Goal: Find specific page/section: Find specific page/section

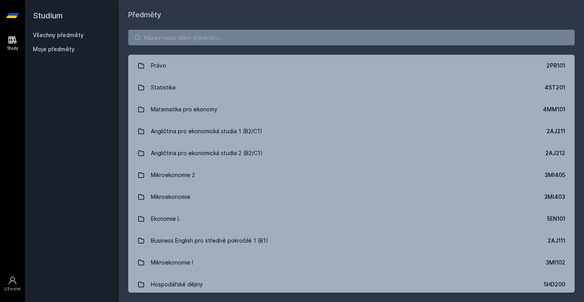
click at [277, 39] on input "search" at bounding box center [351, 38] width 447 height 16
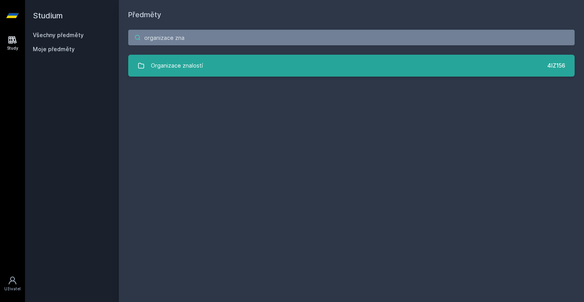
type input "organizace zna"
click at [266, 69] on link "Organizace znalostí 4IZ156" at bounding box center [351, 66] width 447 height 22
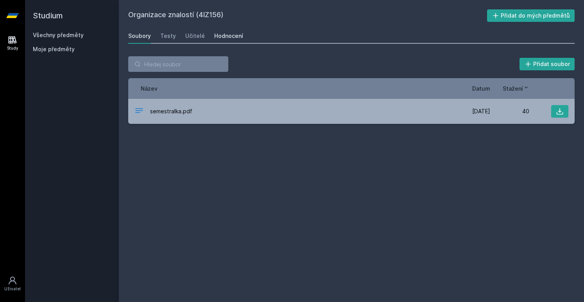
click at [226, 30] on link "Hodnocení" at bounding box center [228, 36] width 29 height 16
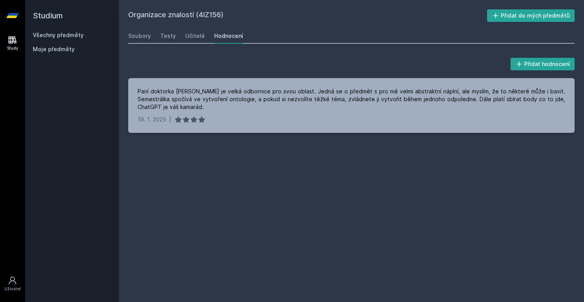
click at [333, 171] on div "Organizace znalostí (4IZ156) Přidat do mých předmětů [GEOGRAPHIC_DATA] Testy Uč…" at bounding box center [351, 151] width 447 height 284
click at [192, 36] on div "Učitelé" at bounding box center [195, 36] width 20 height 8
